Goal: Task Accomplishment & Management: Use online tool/utility

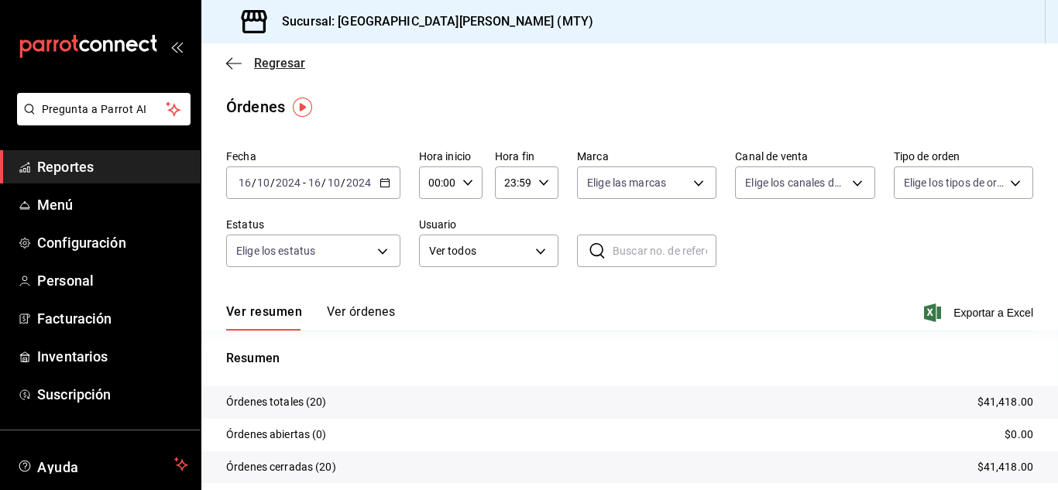
click at [258, 57] on span "Regresar" at bounding box center [279, 63] width 51 height 15
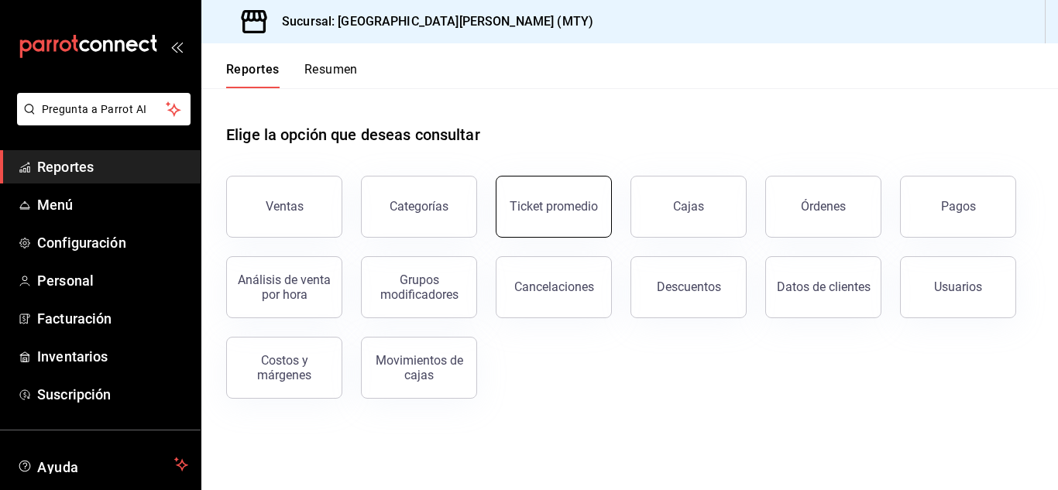
click at [578, 187] on button "Ticket promedio" at bounding box center [554, 207] width 116 height 62
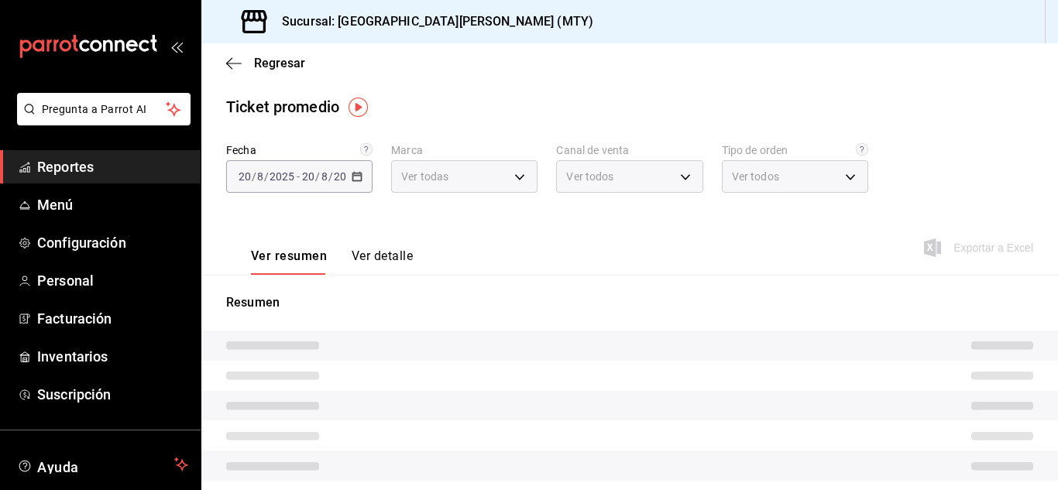
type input "993182a7-2c84-4ec8-9ef4-4438dae30c02"
type input "PARROT,UBER_EATS,RAPPI,DIDI_FOOD,ONLINE"
type input "96359a79-f33f-45b3-934b-2867b65d345c,c6fcd88e-9977-4e7e-951e-e2b9f3ed99d5,482ce…"
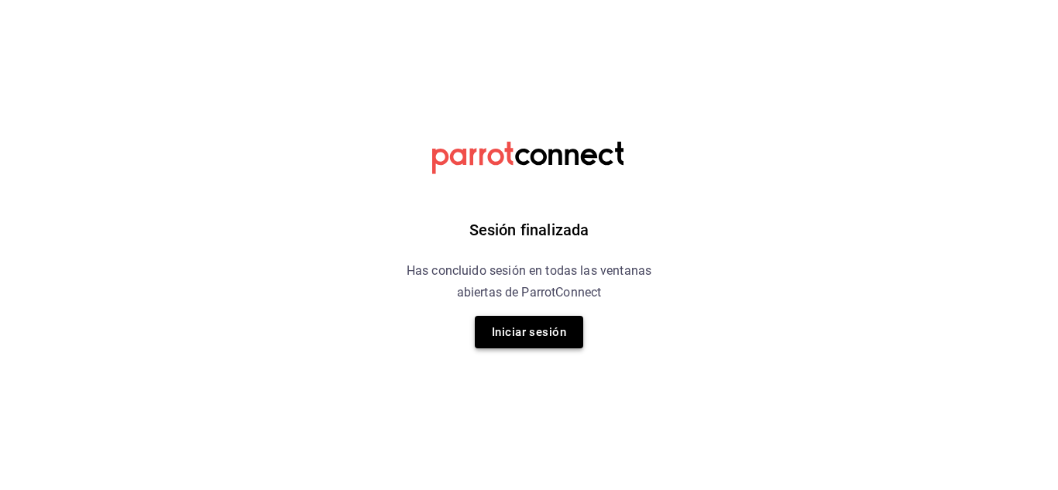
click at [549, 328] on button "Iniciar sesión" at bounding box center [529, 332] width 108 height 33
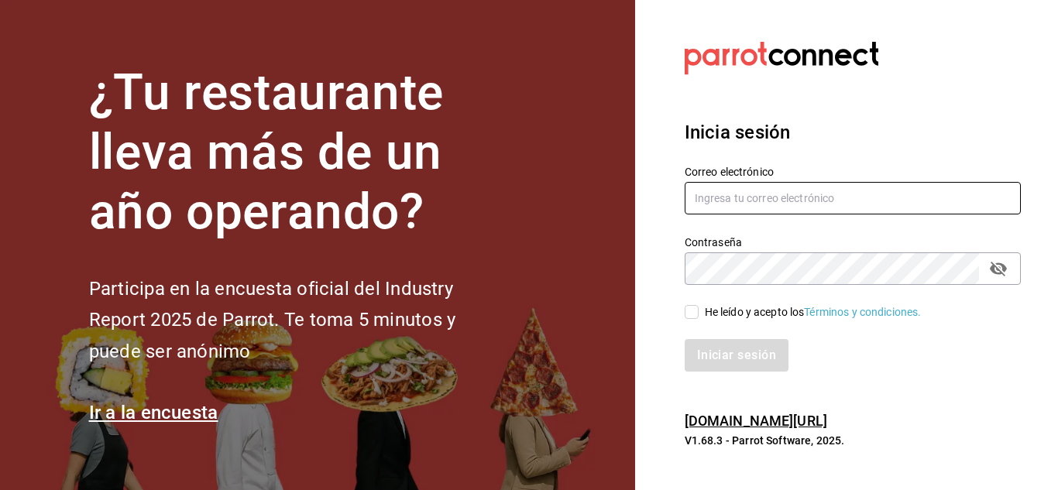
type input "[PERSON_NAME][EMAIL_ADDRESS][DOMAIN_NAME]"
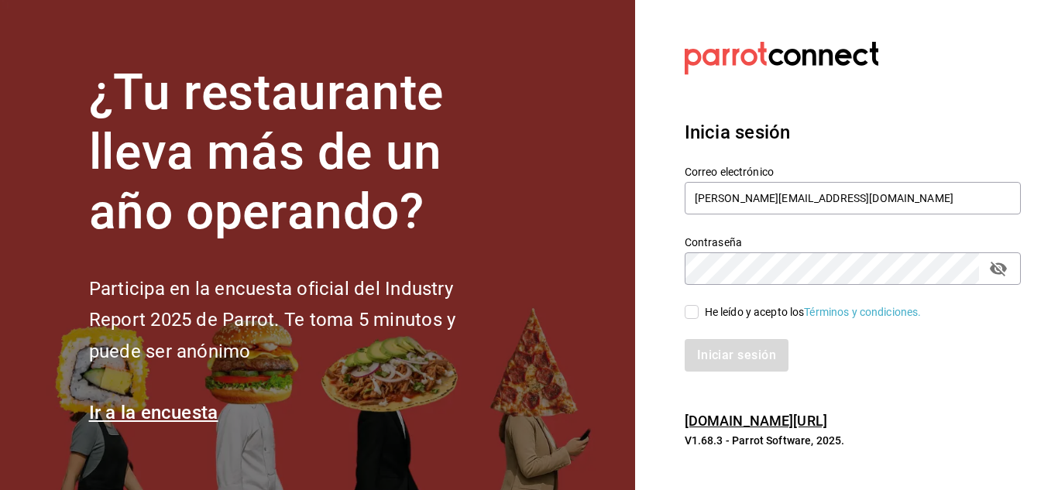
click at [692, 311] on input "He leído y acepto los Términos y condiciones." at bounding box center [692, 312] width 14 height 14
checkbox input "true"
click at [719, 353] on button "Iniciar sesión" at bounding box center [737, 355] width 105 height 33
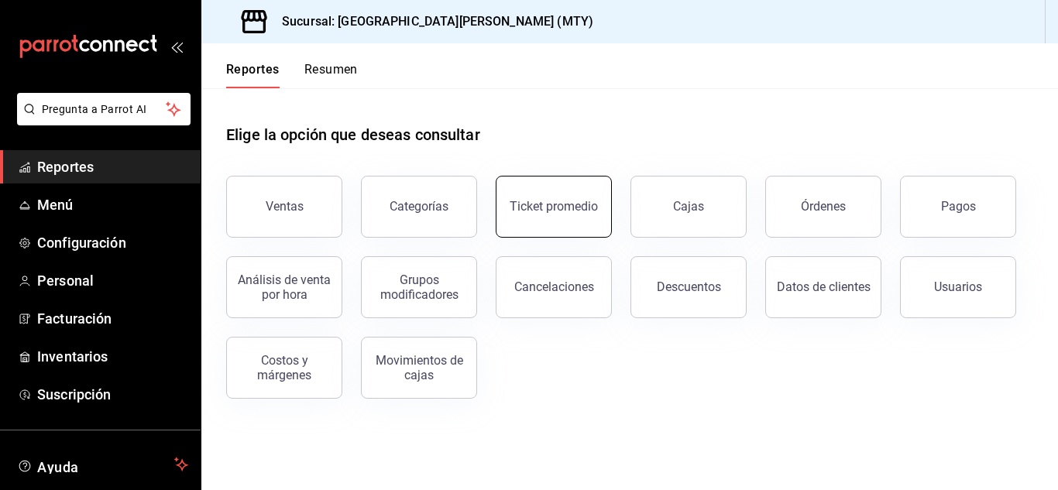
click at [568, 196] on button "Ticket promedio" at bounding box center [554, 207] width 116 height 62
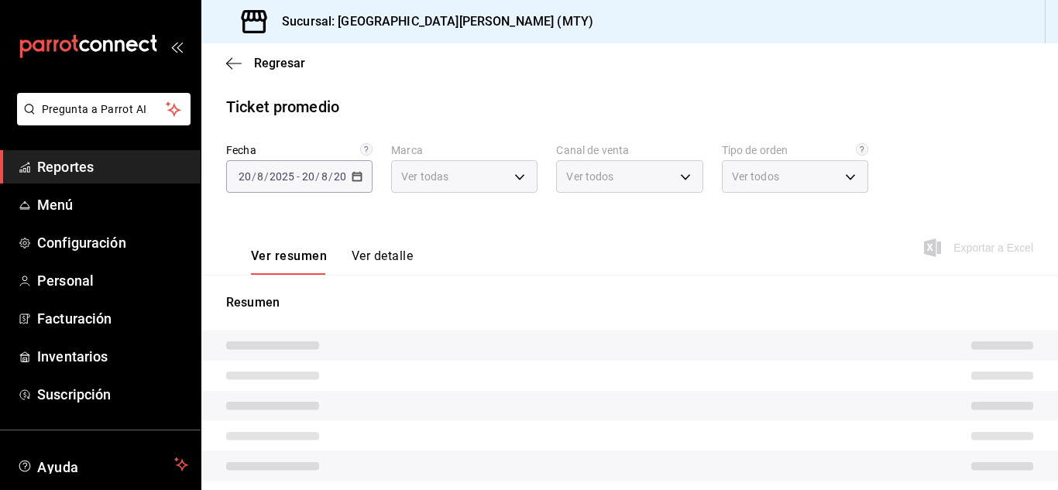
type input "993182a7-2c84-4ec8-9ef4-4438dae30c02"
type input "PARROT,UBER_EATS,RAPPI,DIDI_FOOD,ONLINE"
type input "96359a79-f33f-45b3-934b-2867b65d345c,c6fcd88e-9977-4e7e-951e-e2b9f3ed99d5,482ce…"
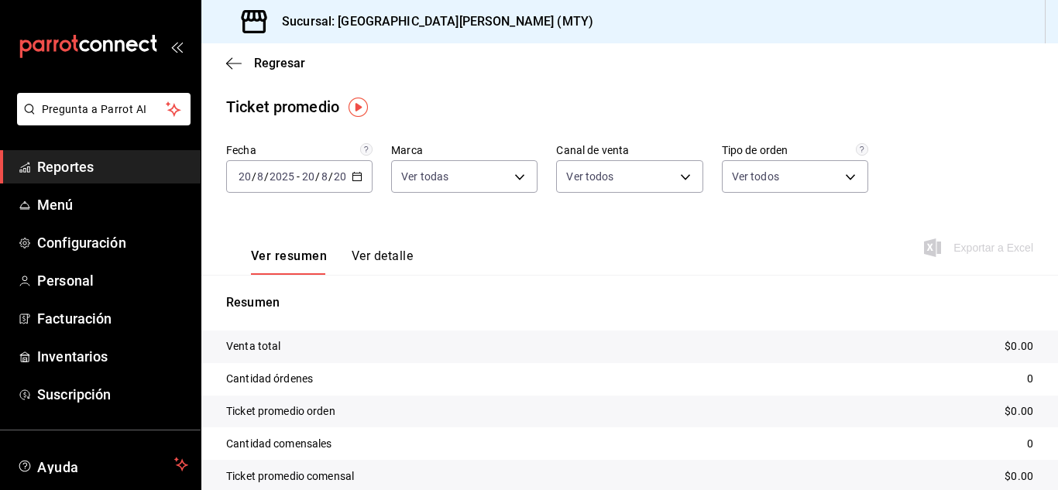
click at [349, 183] on div "2025-08-20 20 / 8 / 2025 - 2025-08-20 20 / 8 / 2025" at bounding box center [299, 176] width 146 height 33
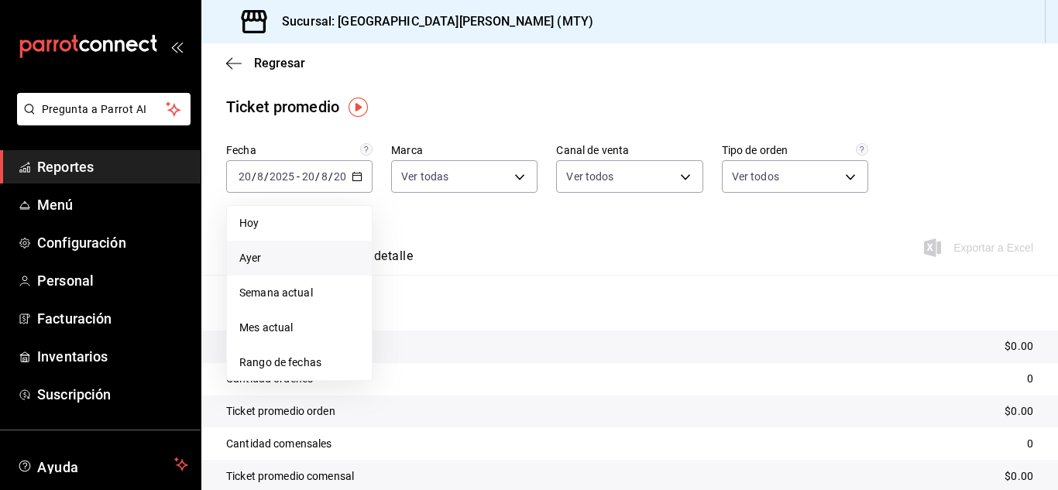
click at [249, 263] on span "Ayer" at bounding box center [299, 258] width 120 height 16
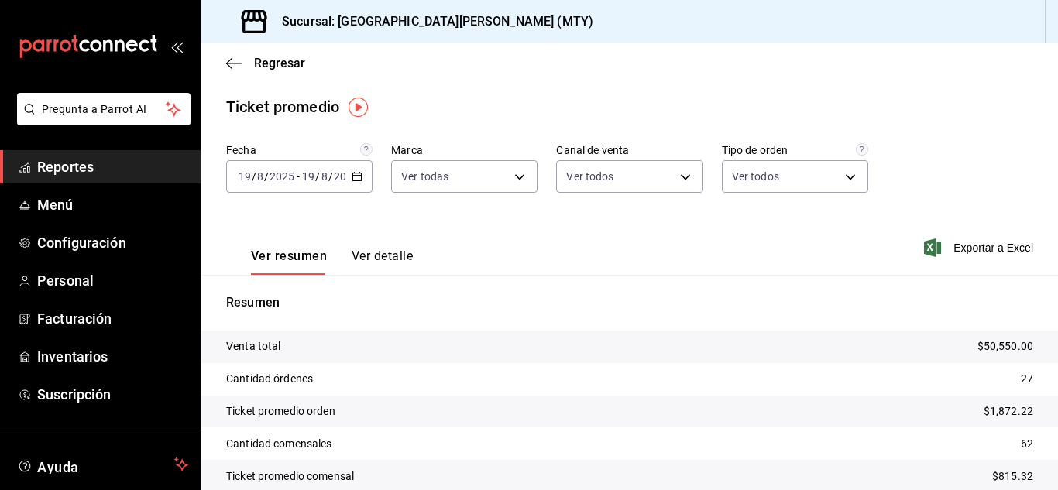
click at [372, 251] on button "Ver detalle" at bounding box center [382, 262] width 61 height 26
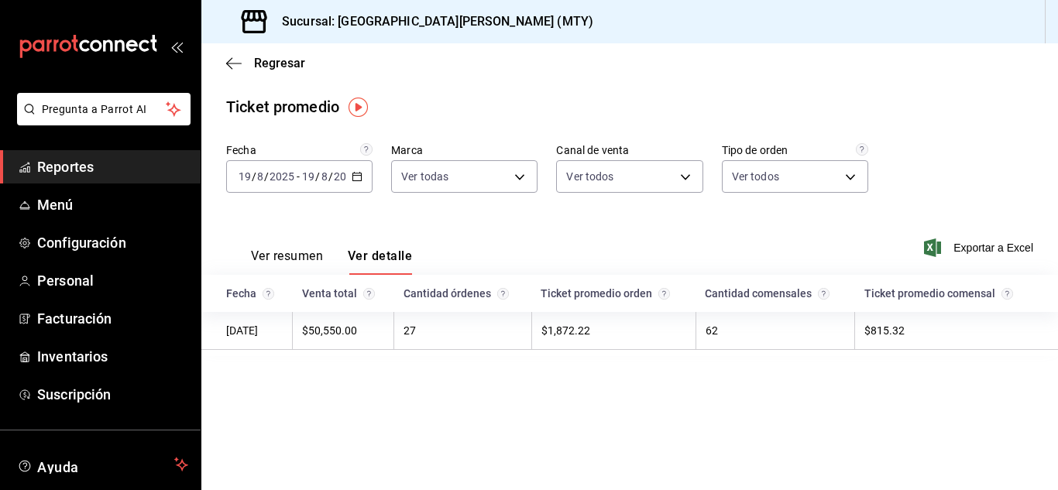
click at [354, 174] on icon "button" at bounding box center [357, 176] width 11 height 11
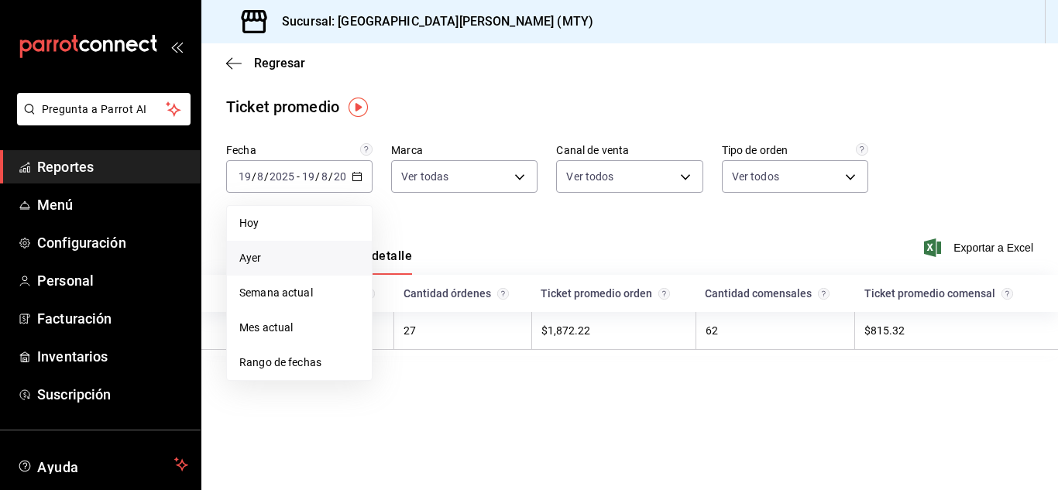
click at [278, 254] on span "Ayer" at bounding box center [299, 258] width 120 height 16
